Goal: Task Accomplishment & Management: Manage account settings

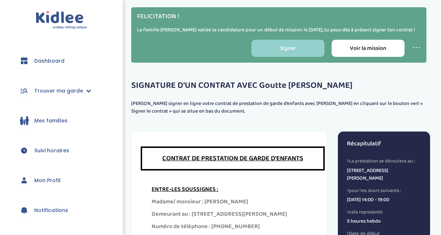
scroll to position [249, 0]
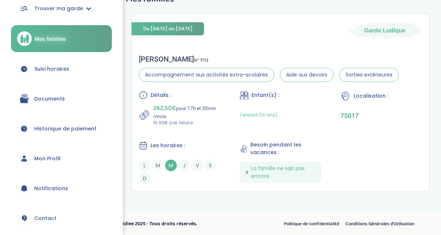
scroll to position [81, 0]
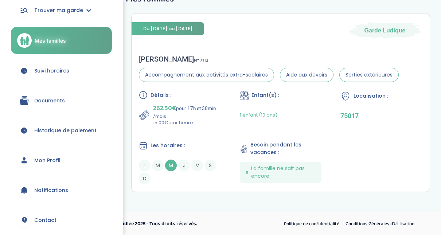
click at [70, 101] on link "Documents" at bounding box center [61, 101] width 101 height 26
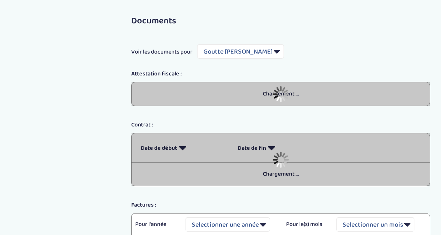
select select "5489"
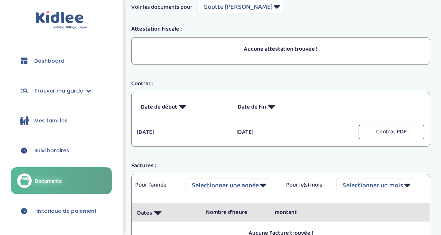
scroll to position [37, 0]
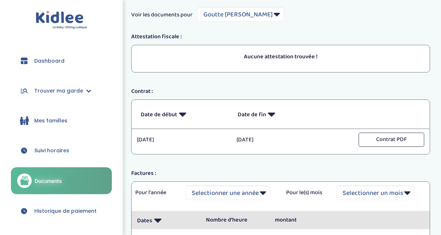
click at [33, 122] on link "Mes familles" at bounding box center [61, 121] width 101 height 26
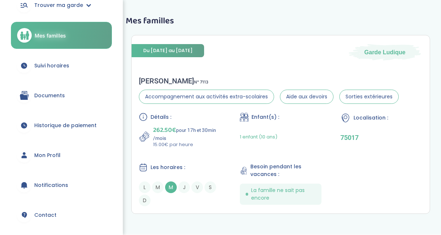
scroll to position [85, 0]
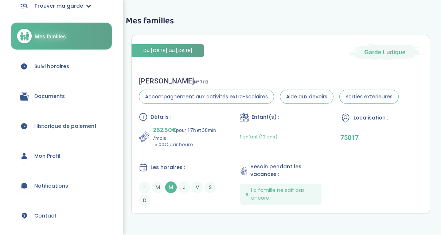
click at [73, 155] on link "Mon Profil" at bounding box center [61, 156] width 101 height 26
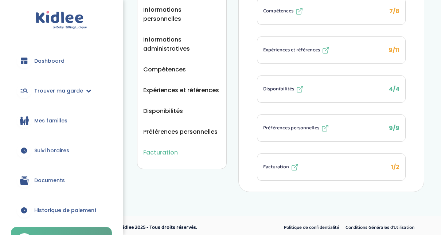
click at [165, 148] on span "Facturation" at bounding box center [160, 152] width 35 height 9
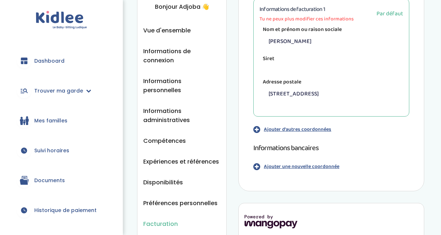
scroll to position [43, 0]
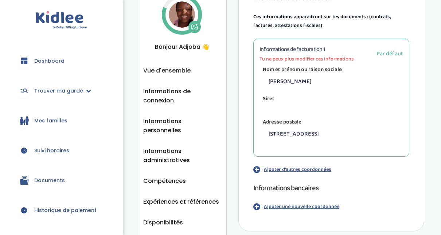
click at [284, 171] on p "Ajouter d'autres coordonnées" at bounding box center [297, 170] width 67 height 8
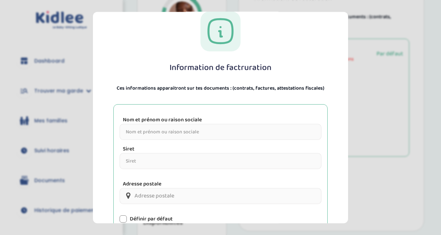
scroll to position [19, 0]
click at [387, 109] on section "Information de factruration Ces informations apparaitront sur tes documents : (…" at bounding box center [220, 117] width 441 height 235
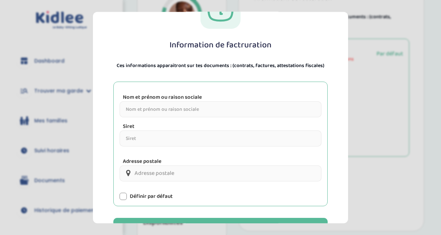
scroll to position [91, 0]
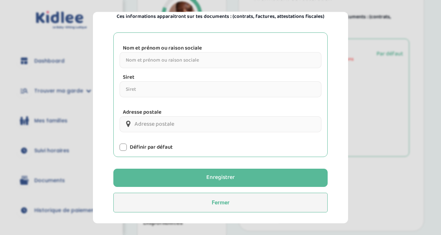
click at [303, 201] on button "Fermer" at bounding box center [220, 203] width 214 height 20
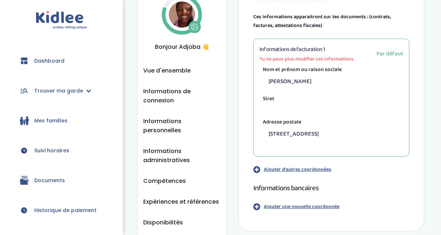
click at [257, 206] on icon "button" at bounding box center [256, 207] width 7 height 8
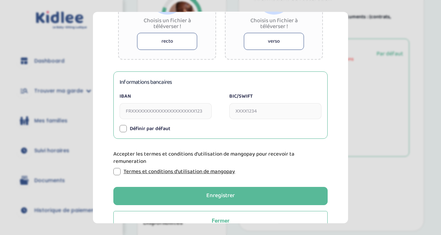
scroll to position [255, 0]
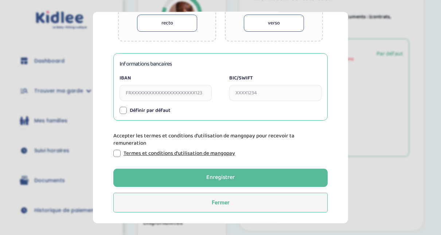
click at [323, 209] on button "Fermer" at bounding box center [220, 203] width 214 height 20
